Goal: Information Seeking & Learning: Check status

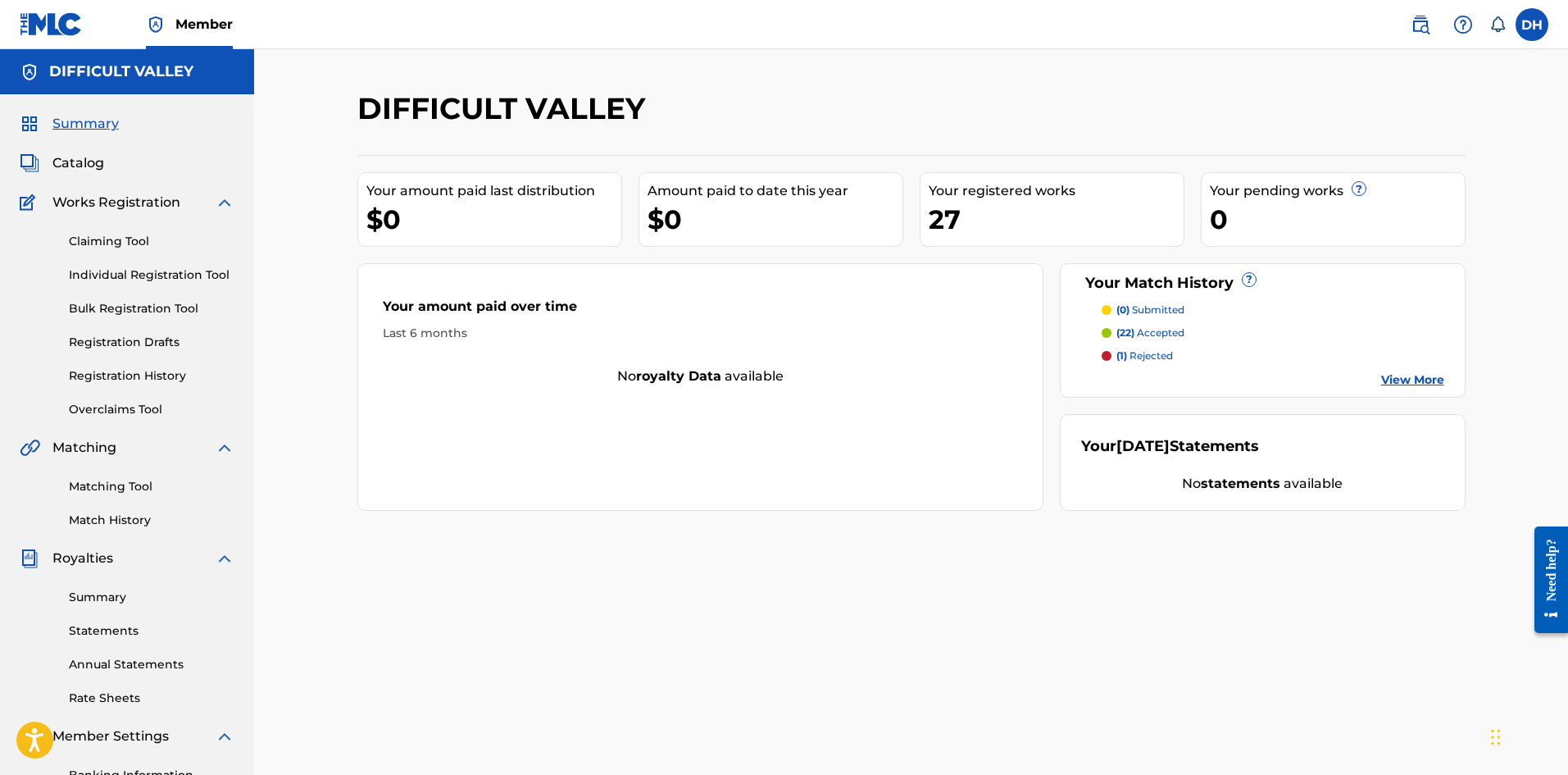
click at [145, 280] on link "Individual Registration Tool" at bounding box center [151, 275] width 165 height 18
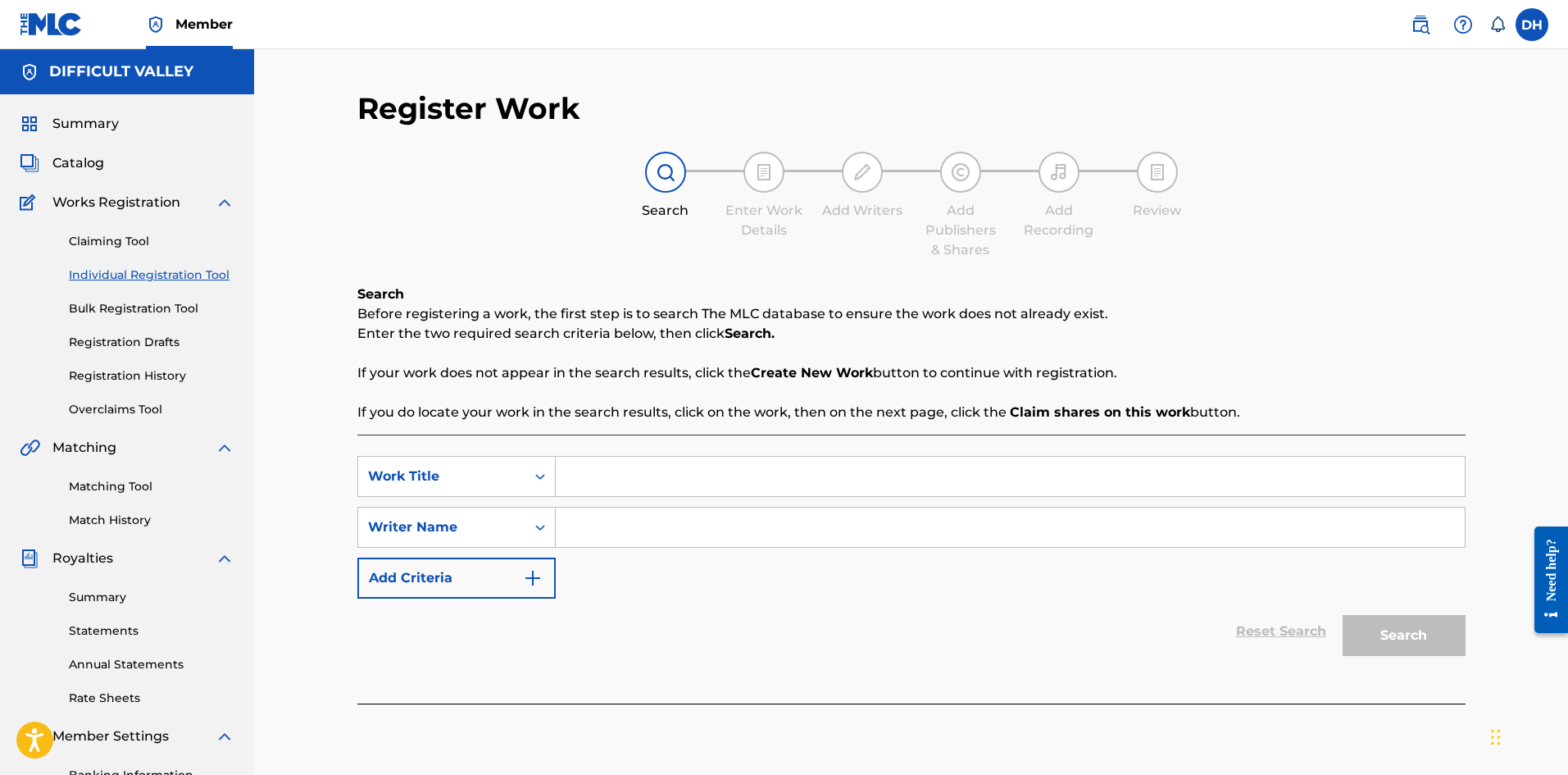
click at [125, 378] on link "Registration History" at bounding box center [151, 377] width 165 height 18
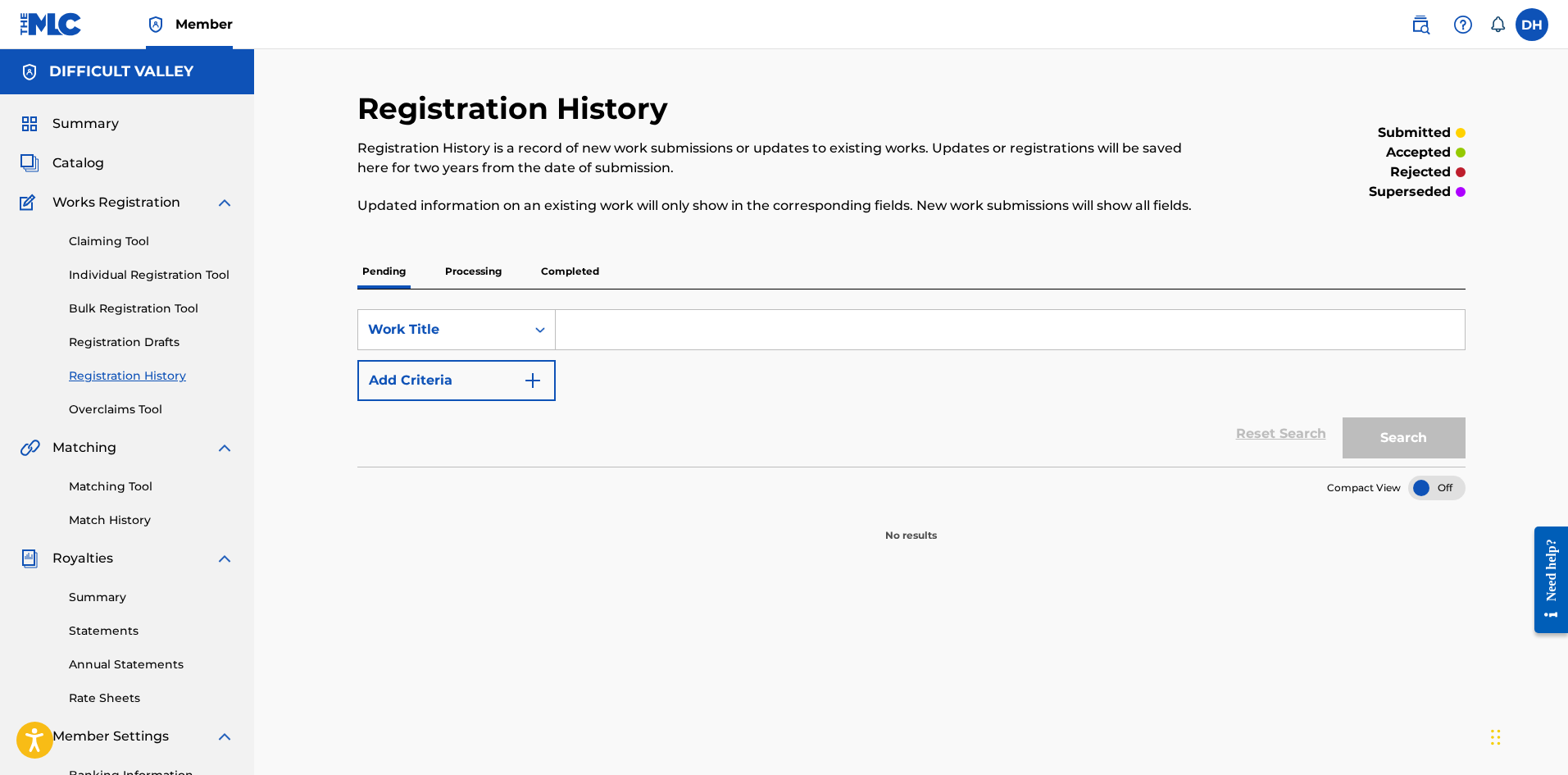
click at [461, 273] on p "Processing" at bounding box center [474, 270] width 67 height 34
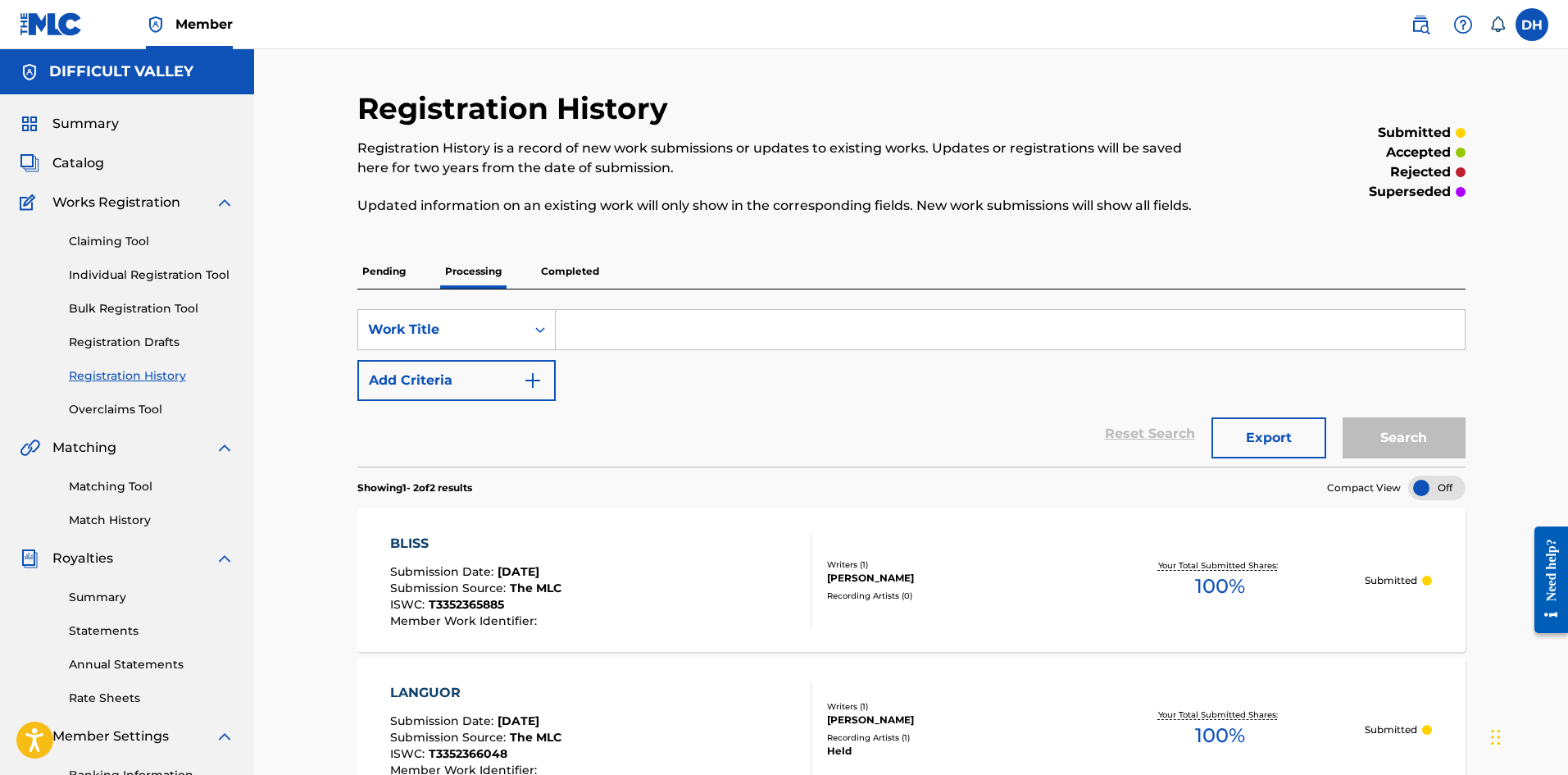
click at [723, 543] on div "BLISS Submission Date : [DATE] Submission Source : The MLC ISWC : T3352365885 M…" at bounding box center [601, 580] width 422 height 93
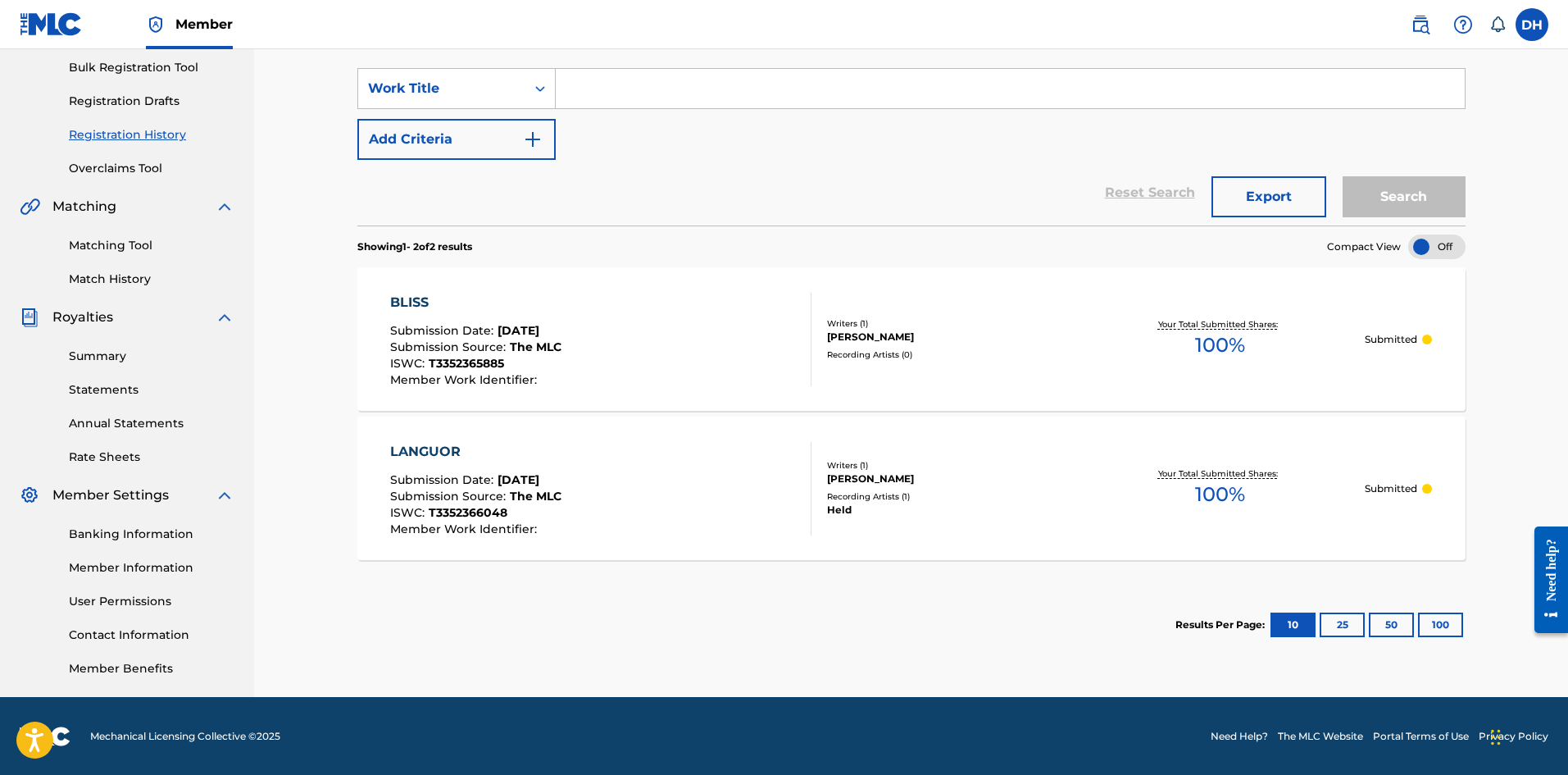
scroll to position [242, 0]
click at [633, 444] on div "LANGUOR Submission Date : Sep 19, 2025 Submission Source : The MLC ISWC : T3352…" at bounding box center [601, 488] width 422 height 93
